Goal: Task Accomplishment & Management: Use online tool/utility

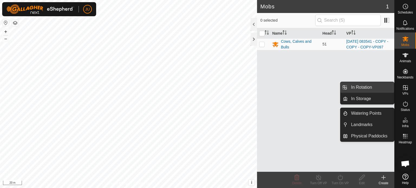
click at [375, 86] on link "In Rotation" at bounding box center [370, 87] width 46 height 11
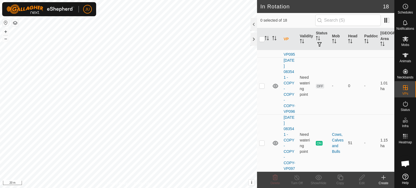
scroll to position [1120, 0]
click at [261, 141] on p-checkbox at bounding box center [261, 143] width 5 height 4
checkbox input "true"
click at [338, 178] on icon at bounding box center [340, 177] width 7 height 6
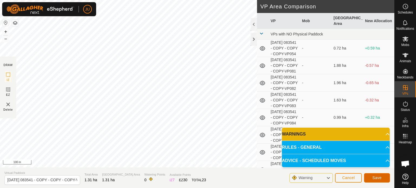
click at [377, 176] on span "Save" at bounding box center [376, 178] width 9 height 4
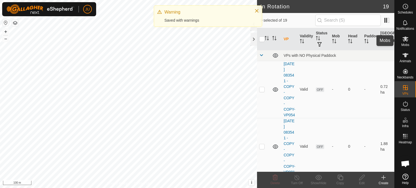
click at [405, 40] on icon at bounding box center [405, 39] width 6 height 5
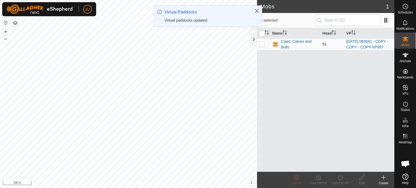
click at [262, 46] on p-checkbox at bounding box center [261, 44] width 5 height 4
checkbox input "true"
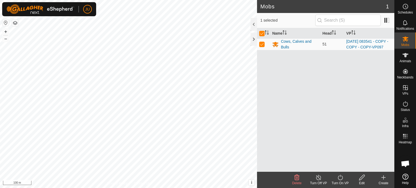
click at [337, 175] on icon at bounding box center [340, 177] width 7 height 6
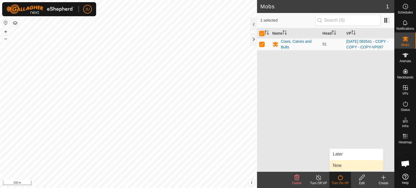
click at [342, 164] on link "Now" at bounding box center [356, 165] width 54 height 11
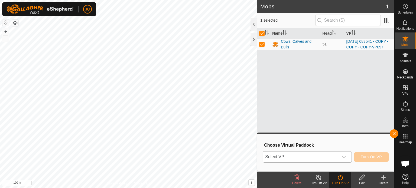
click at [342, 157] on icon "dropdown trigger" at bounding box center [343, 157] width 4 height 4
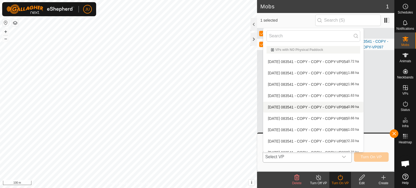
scroll to position [120, 0]
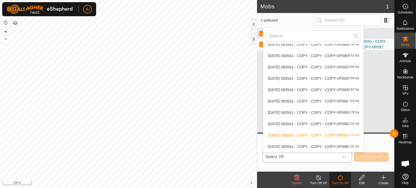
click at [315, 145] on li "[DATE] 083541 - COPY - COPY - COPY-VP098 1.31 ha" at bounding box center [313, 146] width 100 height 11
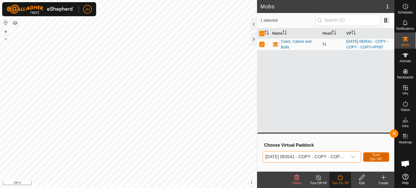
click at [377, 157] on span "Turn On VP" at bounding box center [376, 157] width 12 height 9
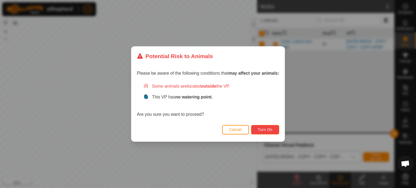
click at [265, 130] on span "Turn On" at bounding box center [265, 129] width 15 height 4
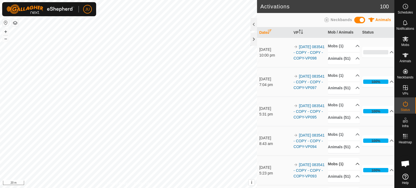
scroll to position [189, 0]
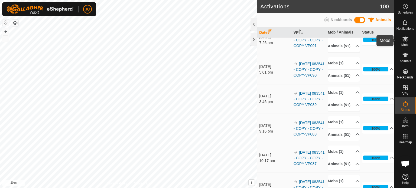
click at [403, 39] on icon at bounding box center [405, 39] width 6 height 5
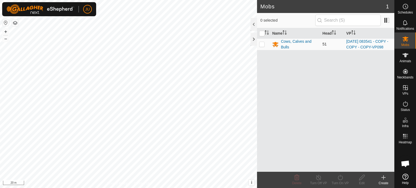
click at [262, 46] on p-checkbox at bounding box center [261, 44] width 5 height 4
checkbox input "true"
click at [336, 177] on turn-on-svg-icon at bounding box center [340, 177] width 22 height 6
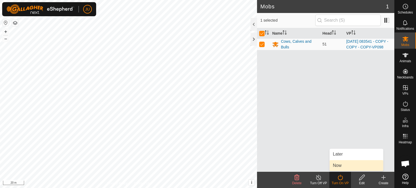
click at [343, 163] on link "Now" at bounding box center [356, 165] width 54 height 11
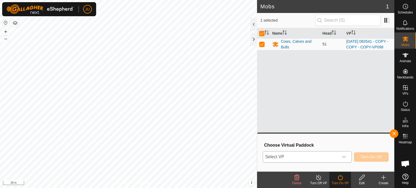
click at [343, 157] on icon "dropdown trigger" at bounding box center [343, 157] width 4 height 4
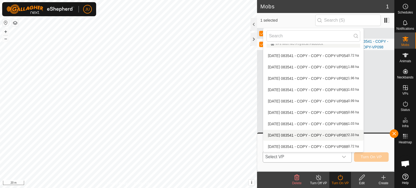
scroll to position [120, 0]
